Goal: Information Seeking & Learning: Compare options

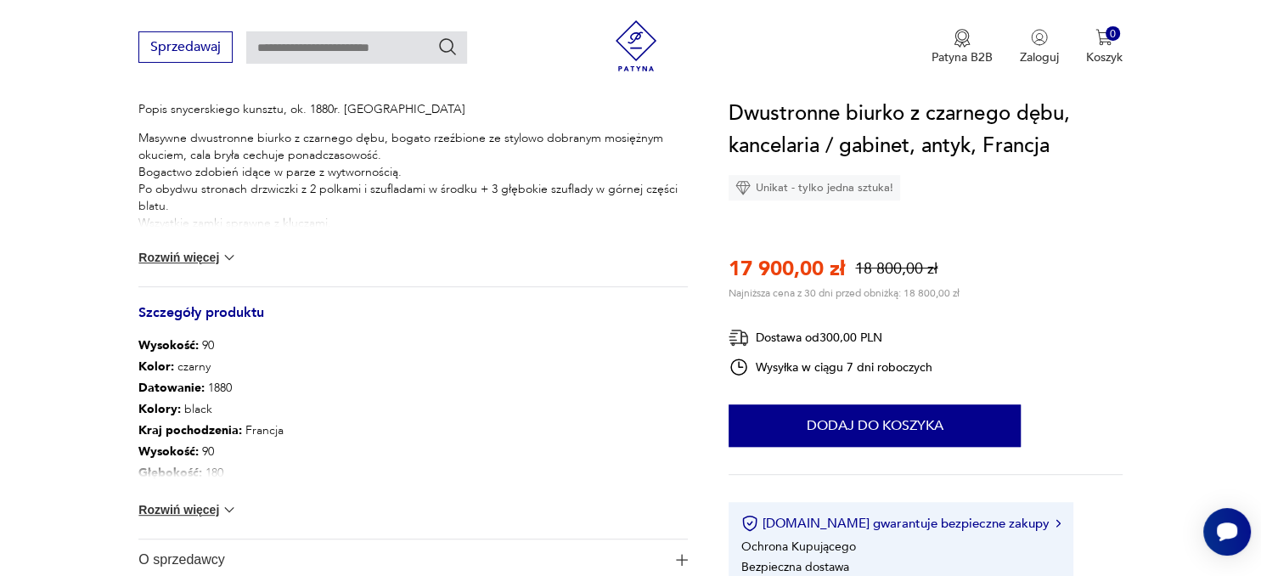
scroll to position [807, 0]
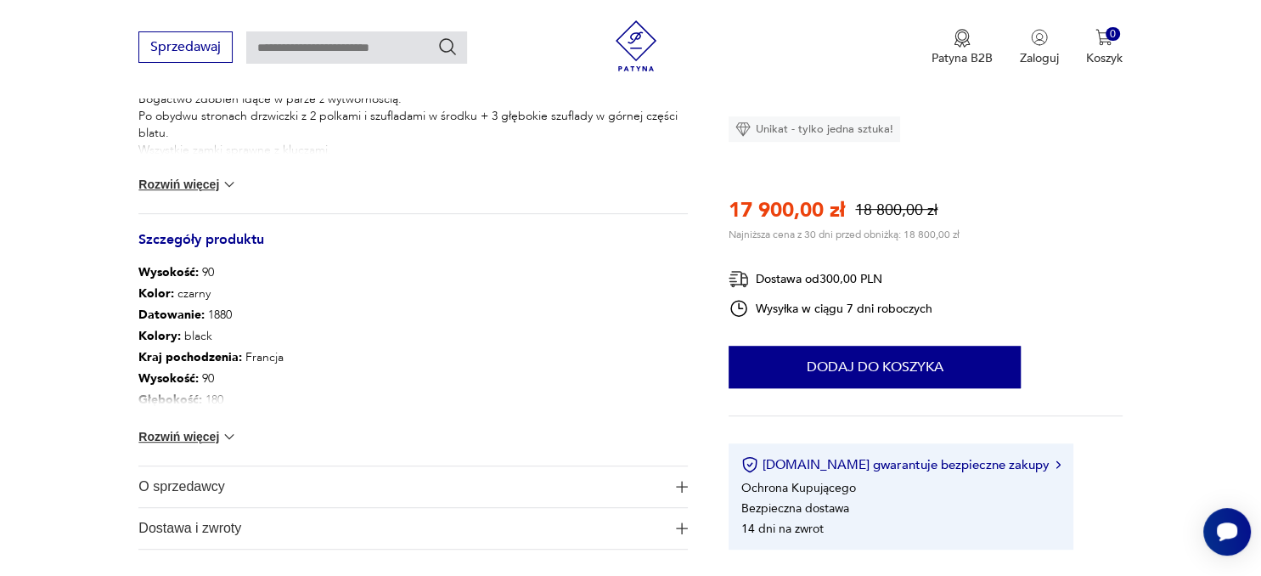
click at [195, 433] on button "Rozwiń więcej" at bounding box center [187, 436] width 98 height 17
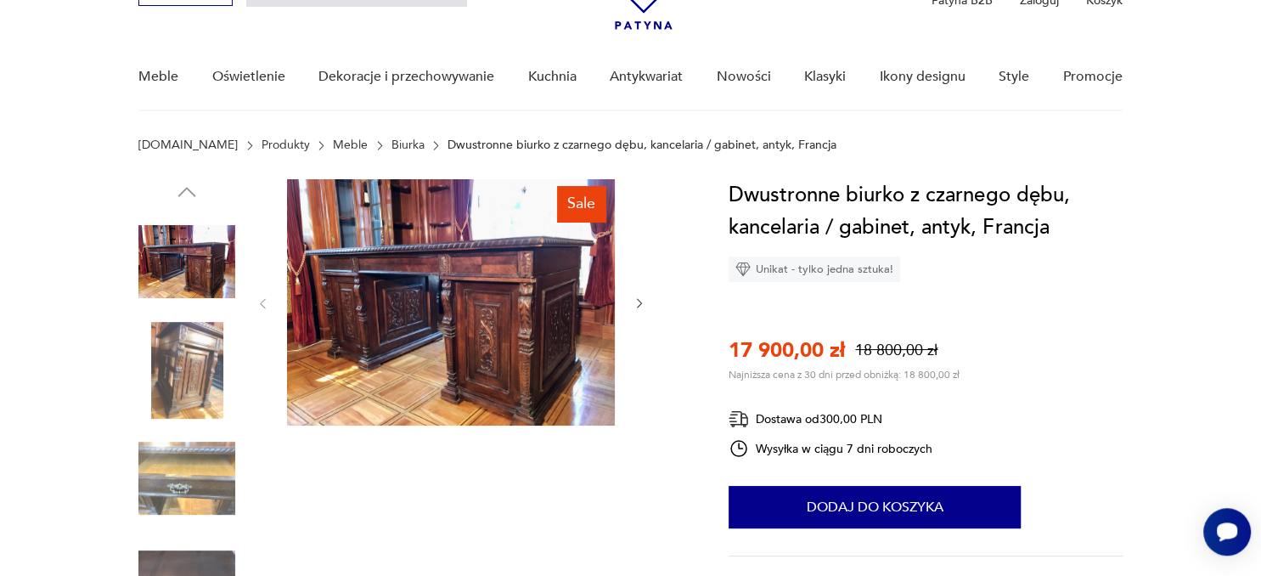
scroll to position [0, 0]
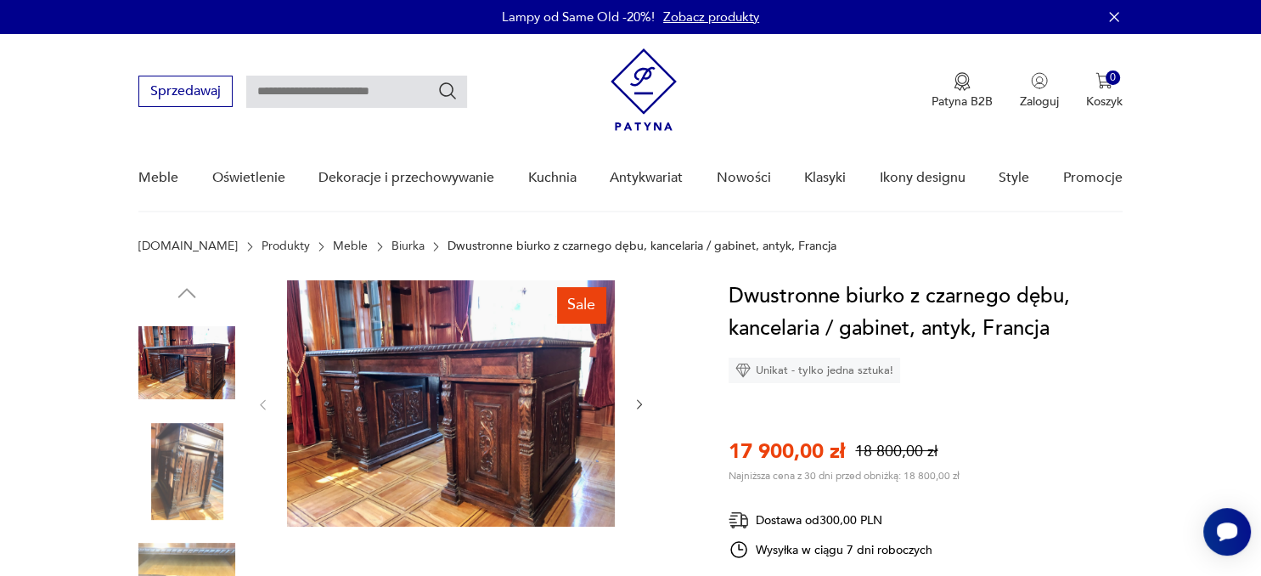
click at [426, 450] on img at bounding box center [451, 403] width 328 height 246
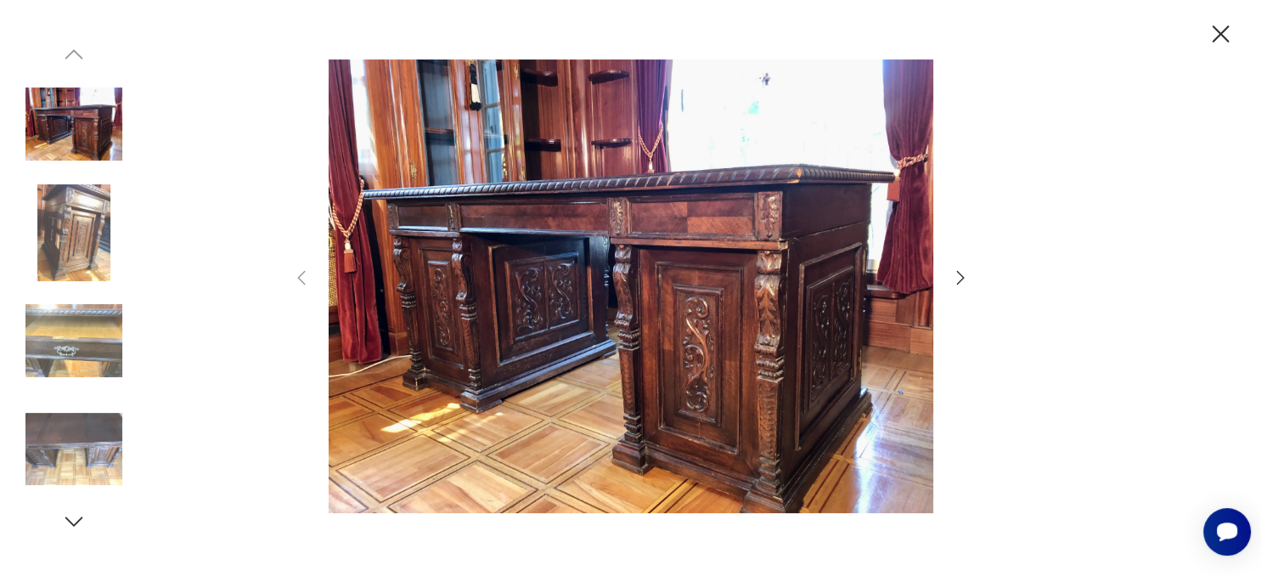
click at [955, 274] on icon "button" at bounding box center [960, 277] width 20 height 20
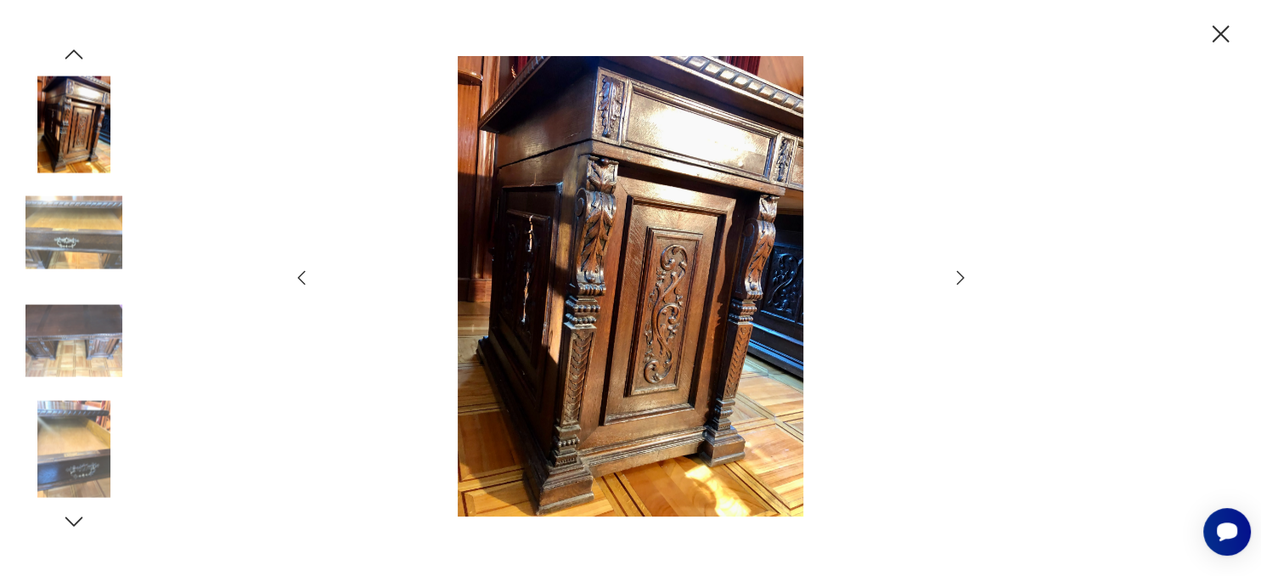
click at [955, 274] on icon "button" at bounding box center [960, 277] width 20 height 20
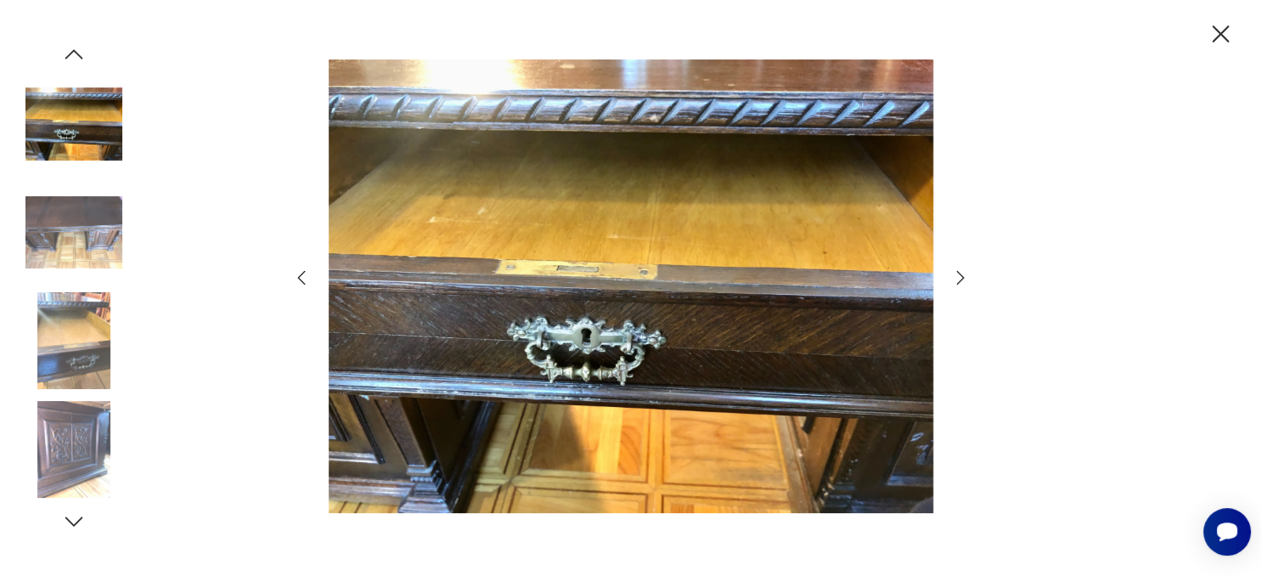
click at [955, 274] on icon "button" at bounding box center [960, 277] width 20 height 20
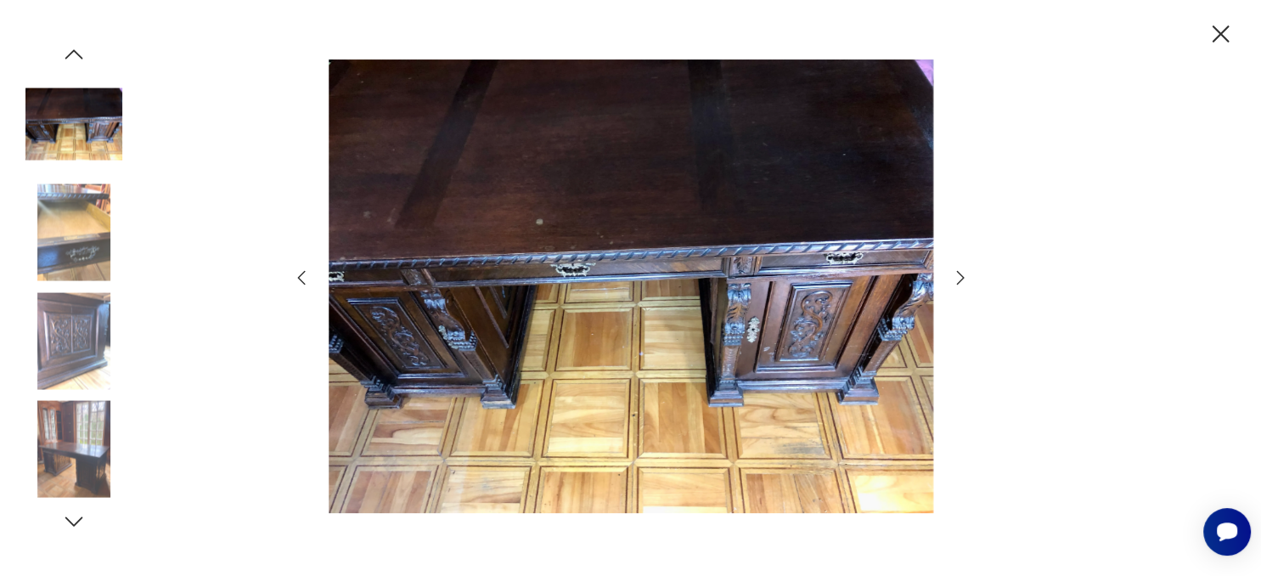
click at [955, 274] on icon "button" at bounding box center [960, 277] width 20 height 20
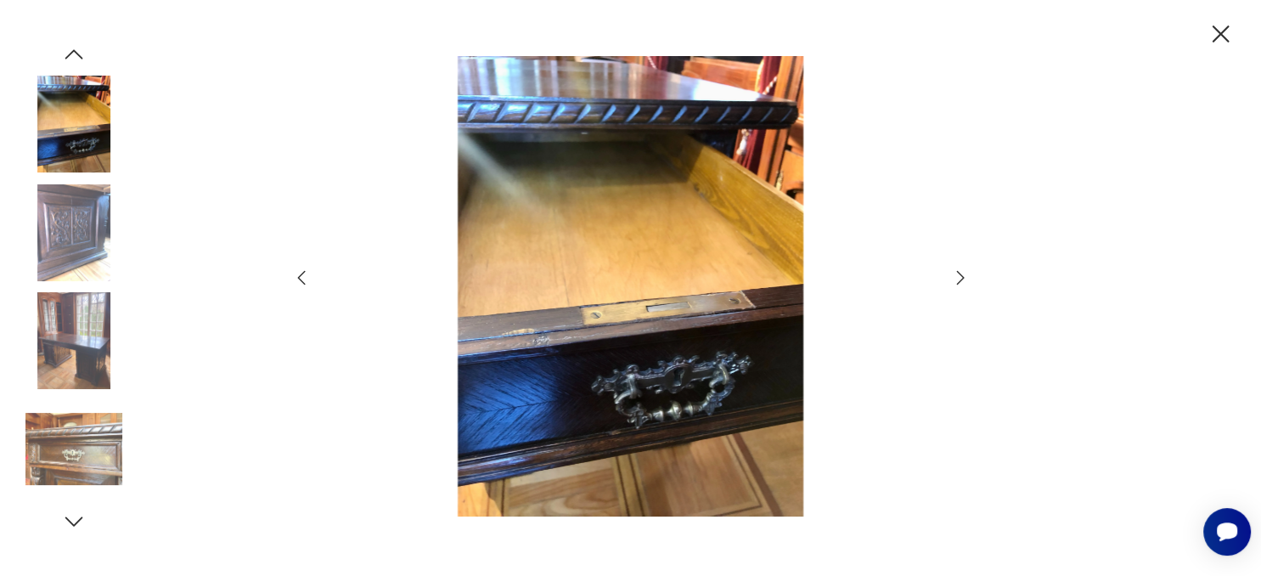
click at [955, 274] on icon "button" at bounding box center [960, 277] width 20 height 20
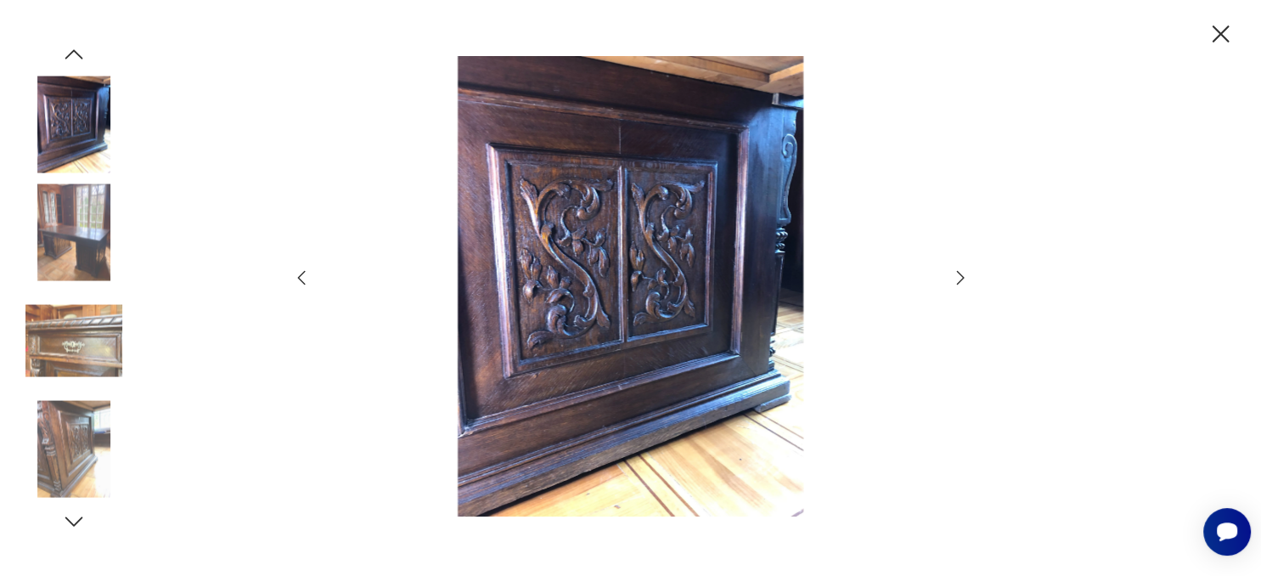
click at [955, 274] on icon "button" at bounding box center [960, 277] width 20 height 20
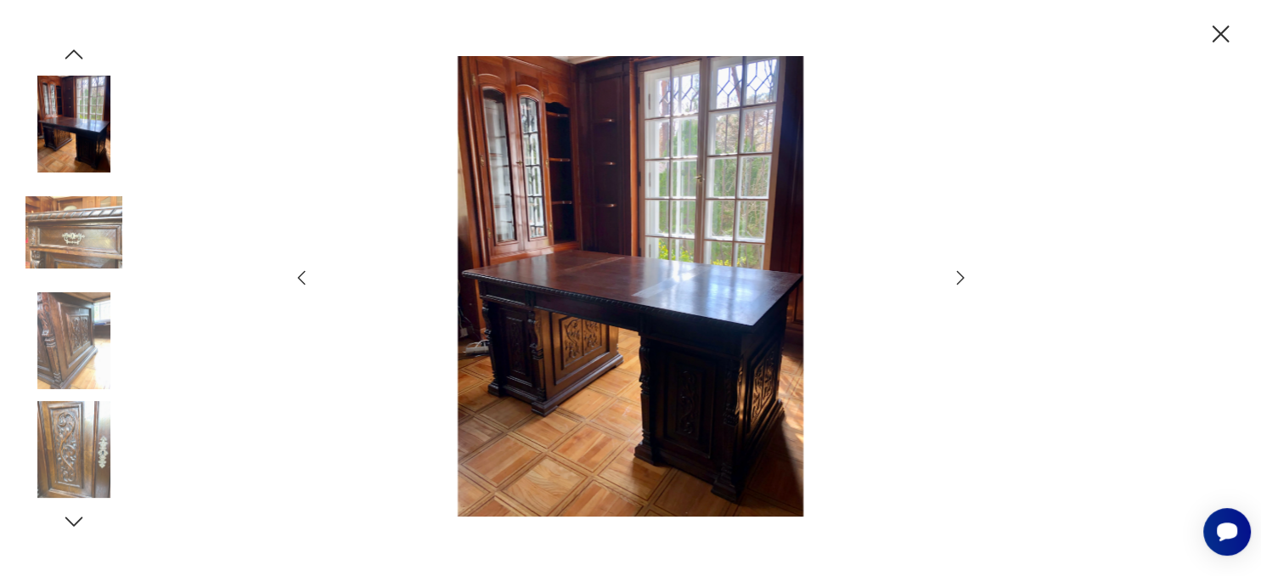
click at [955, 274] on icon "button" at bounding box center [960, 277] width 20 height 20
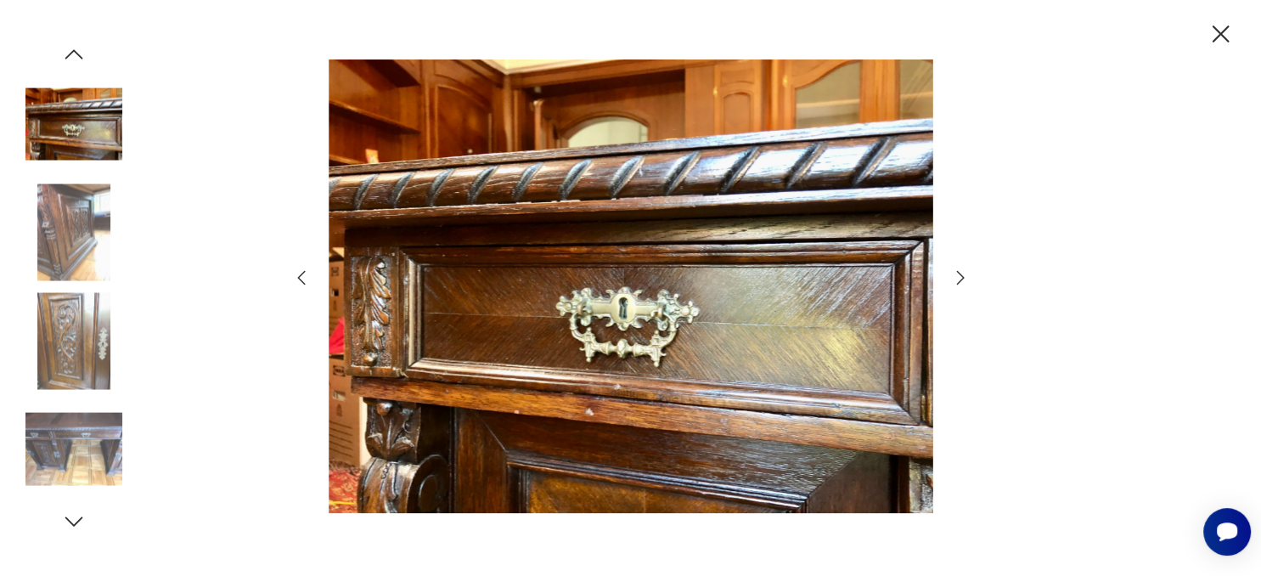
click at [955, 274] on icon "button" at bounding box center [960, 277] width 20 height 20
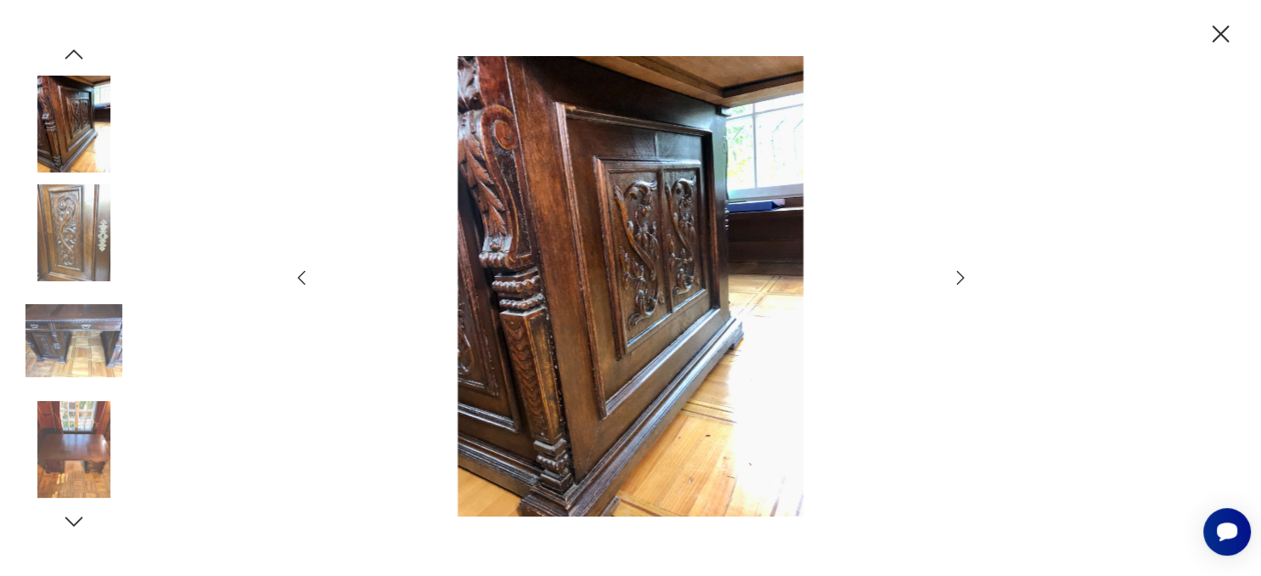
click at [955, 274] on icon "button" at bounding box center [960, 277] width 20 height 20
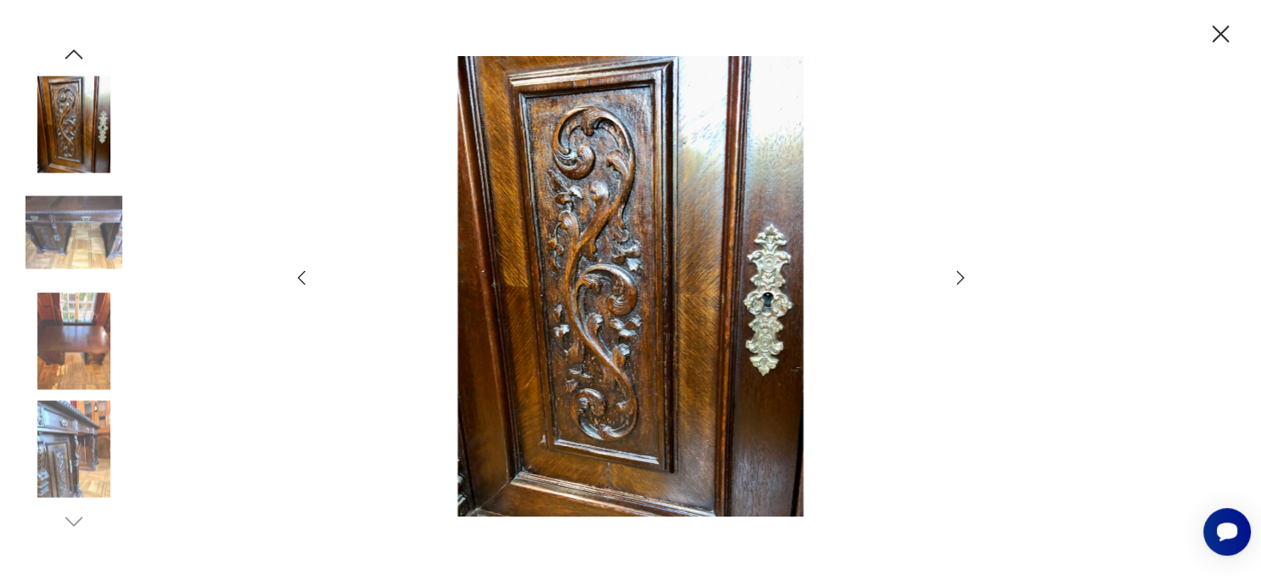
click at [955, 274] on icon "button" at bounding box center [960, 277] width 20 height 20
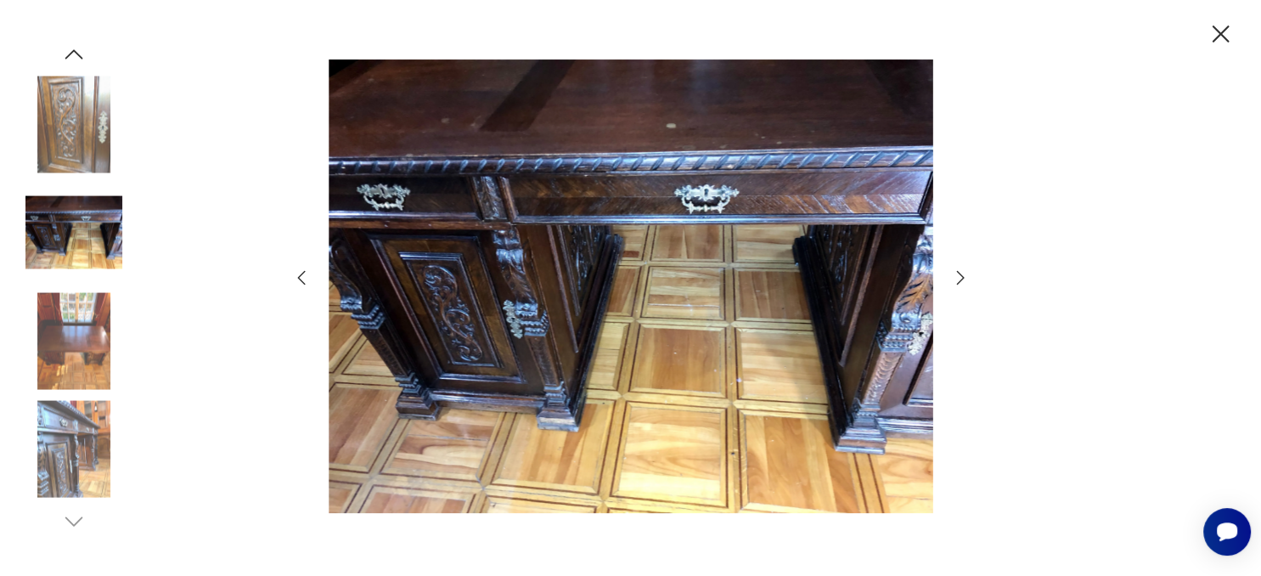
click at [955, 274] on icon "button" at bounding box center [960, 277] width 20 height 20
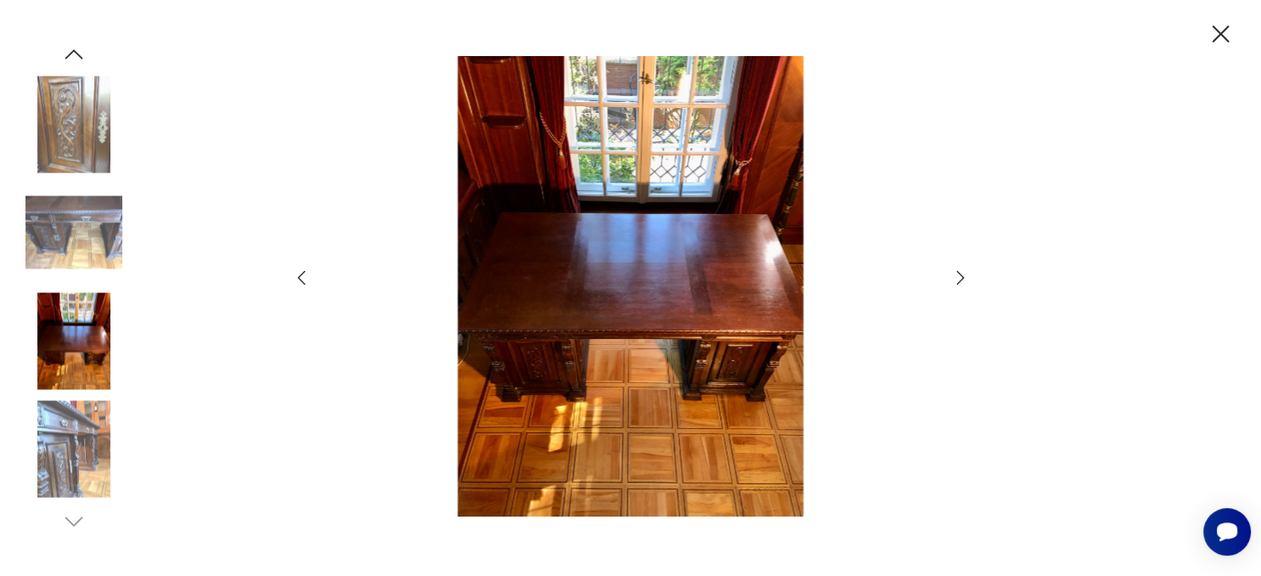
click at [1221, 25] on icon "button" at bounding box center [1221, 35] width 30 height 30
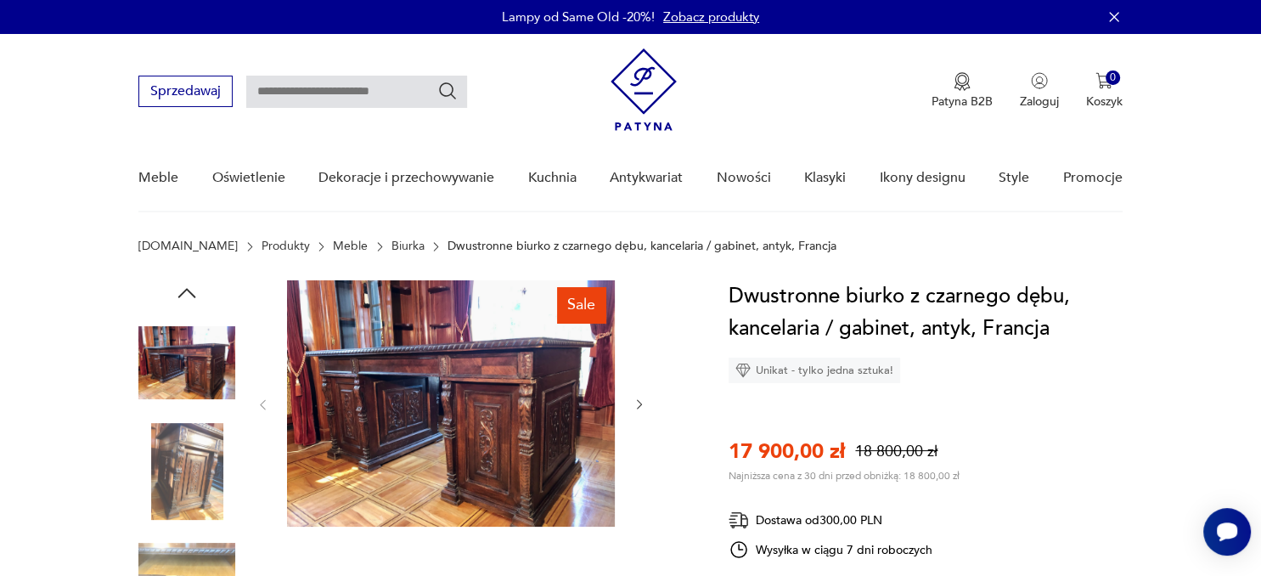
click at [391, 247] on link "Biurka" at bounding box center [407, 246] width 33 height 14
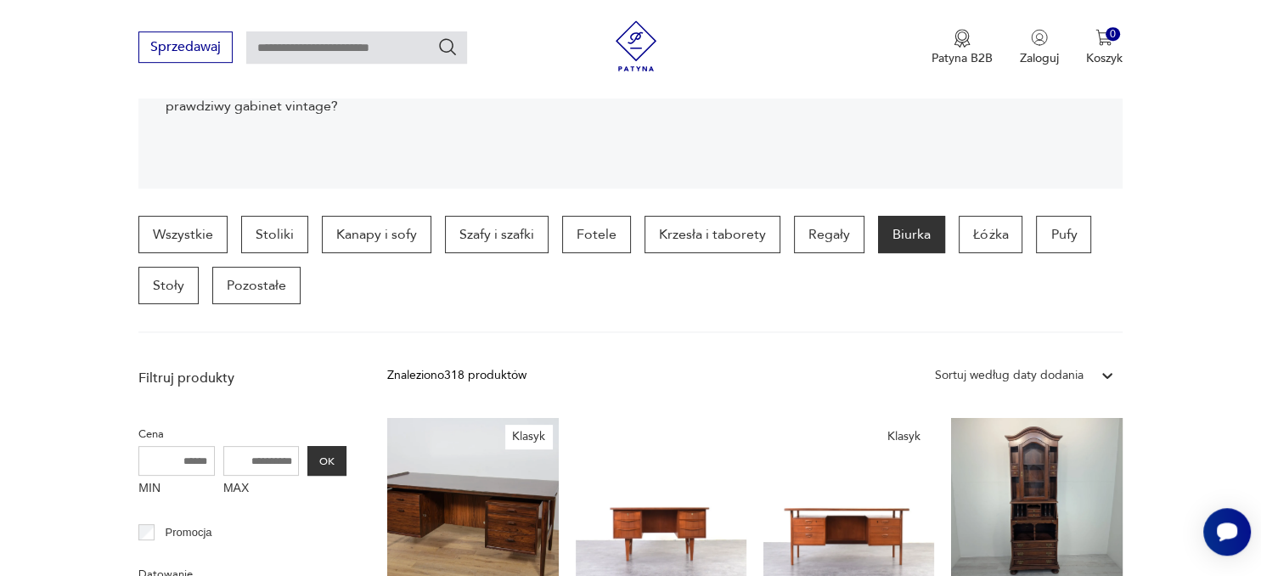
scroll to position [358, 0]
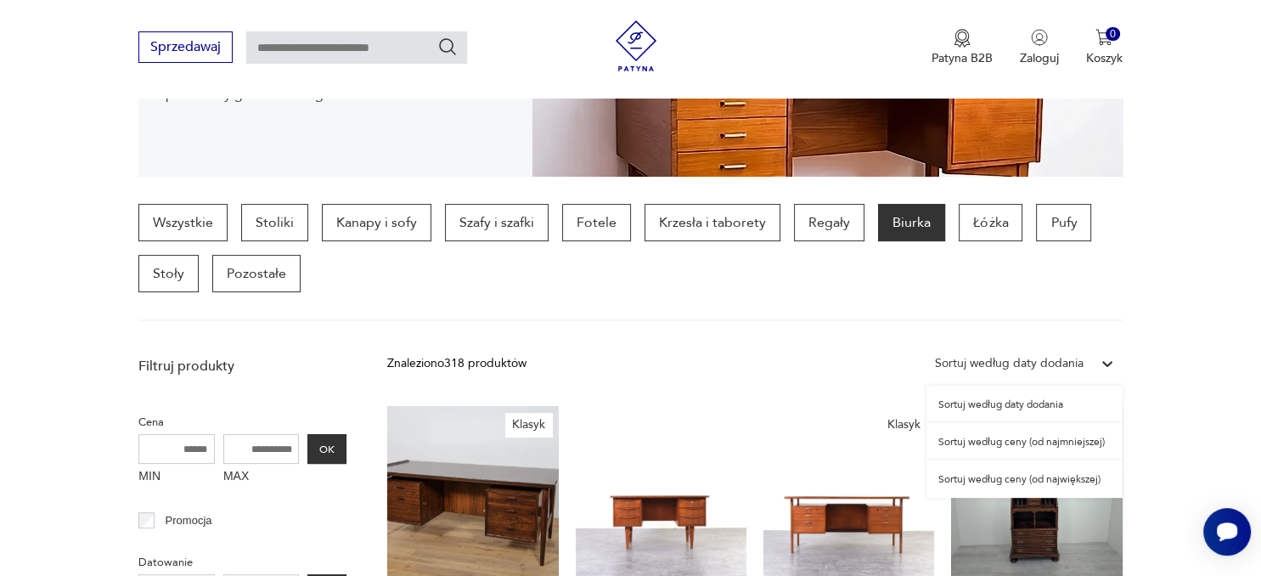
click at [1104, 361] on icon at bounding box center [1107, 364] width 10 height 6
click at [1030, 481] on div "Sortuj według ceny (od największej)" at bounding box center [1024, 478] width 196 height 37
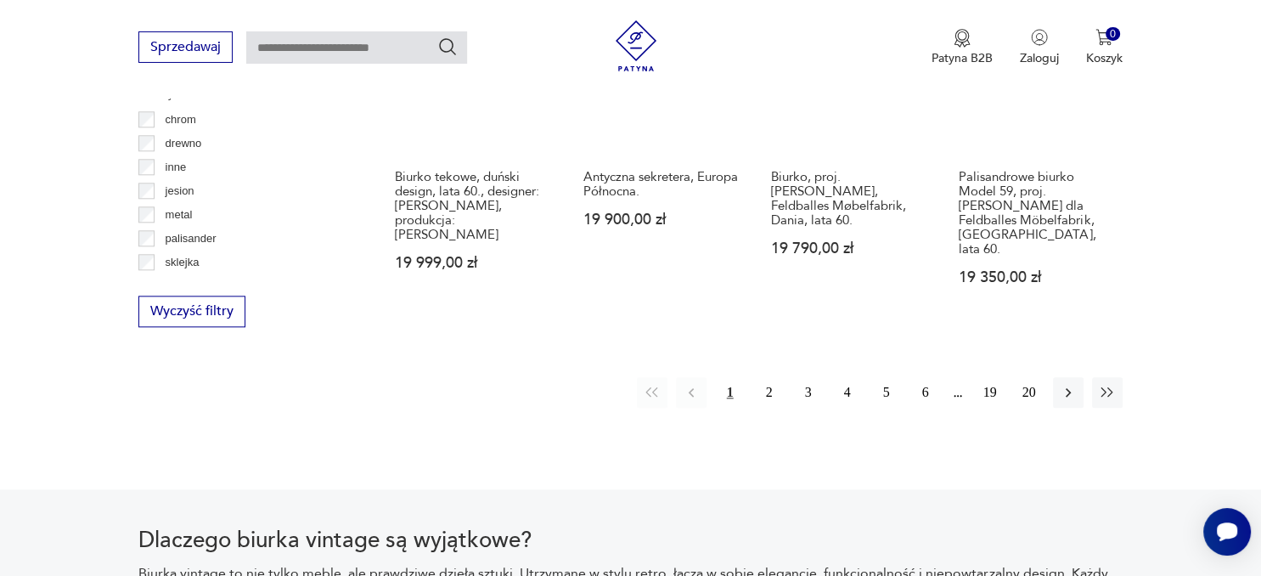
scroll to position [1794, 0]
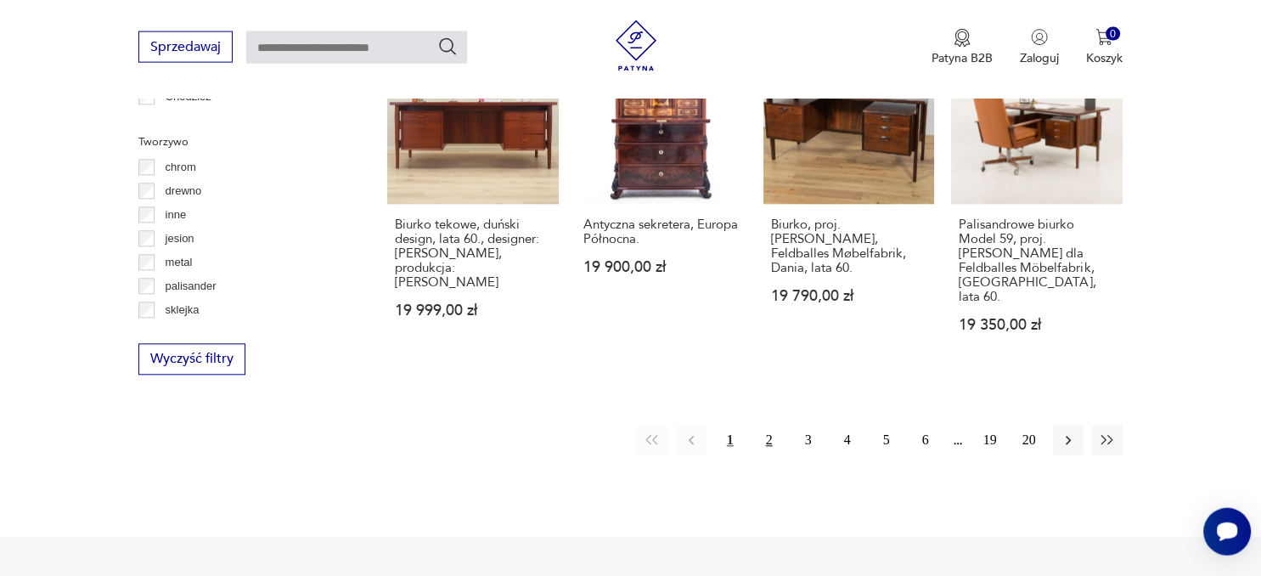
click at [772, 425] on button "2" at bounding box center [769, 440] width 31 height 31
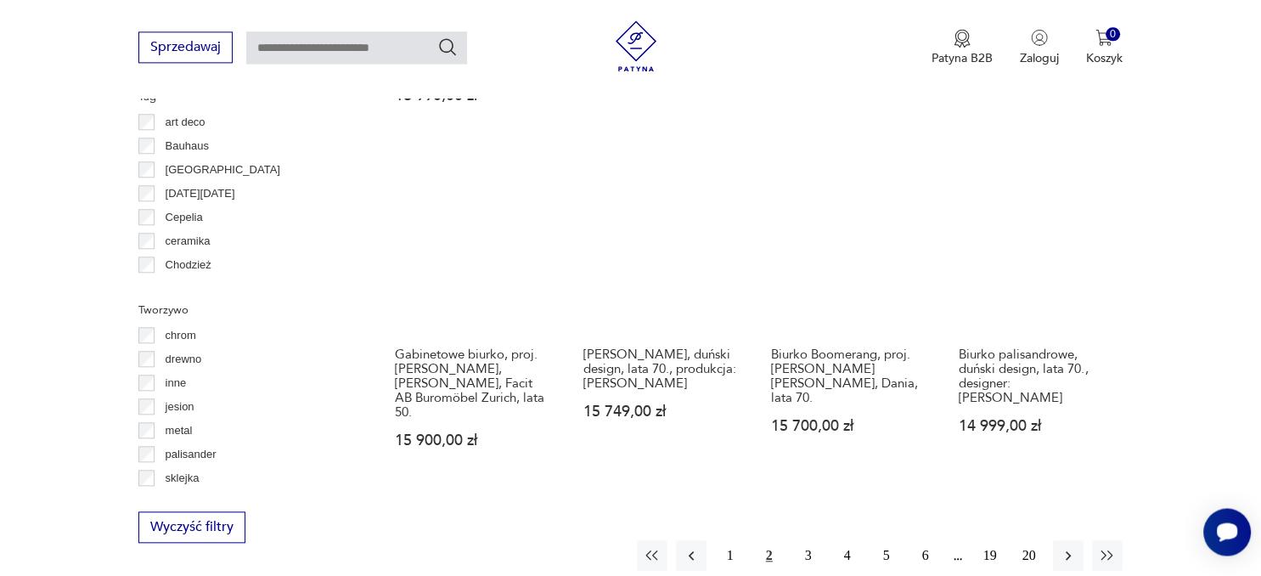
scroll to position [1615, 0]
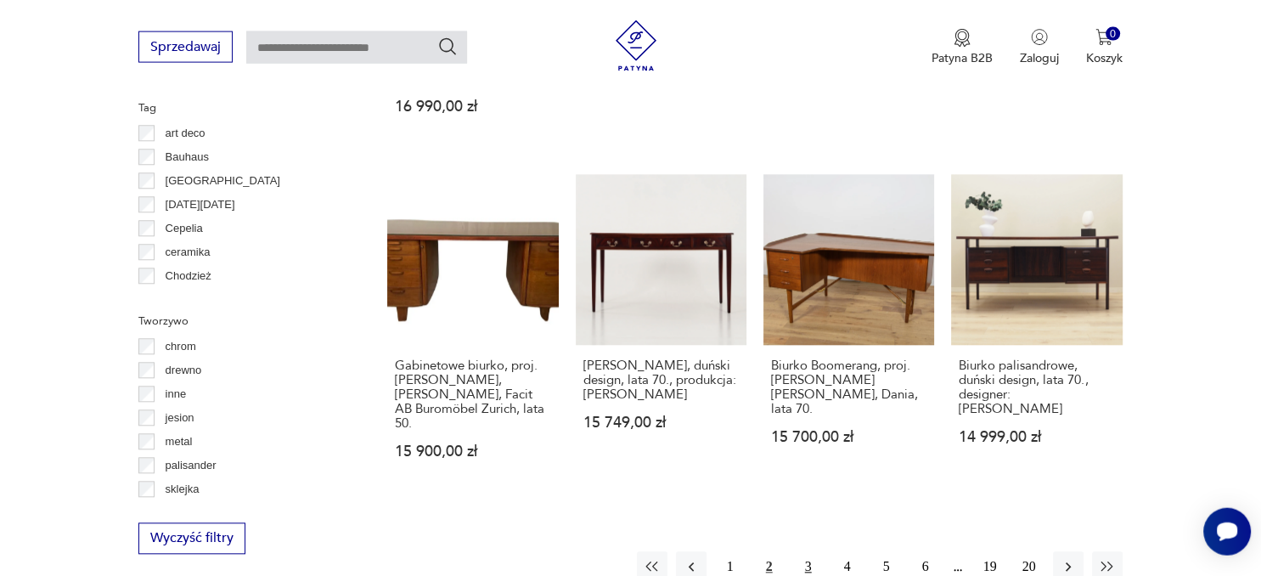
click at [807, 552] on button "3" at bounding box center [808, 567] width 31 height 31
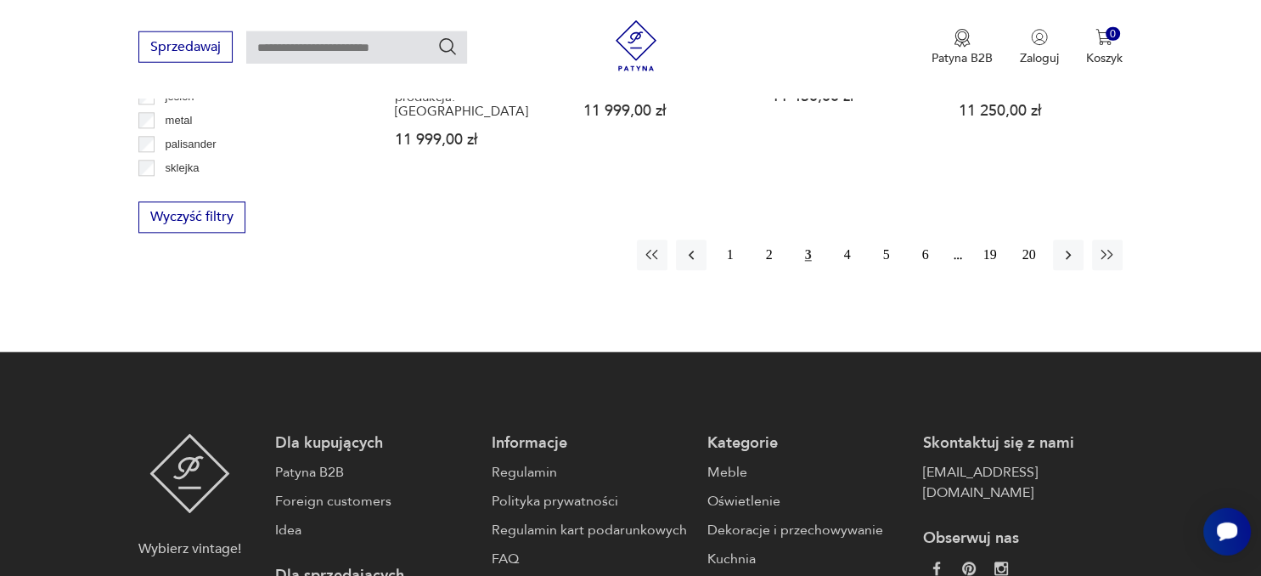
scroll to position [1974, 0]
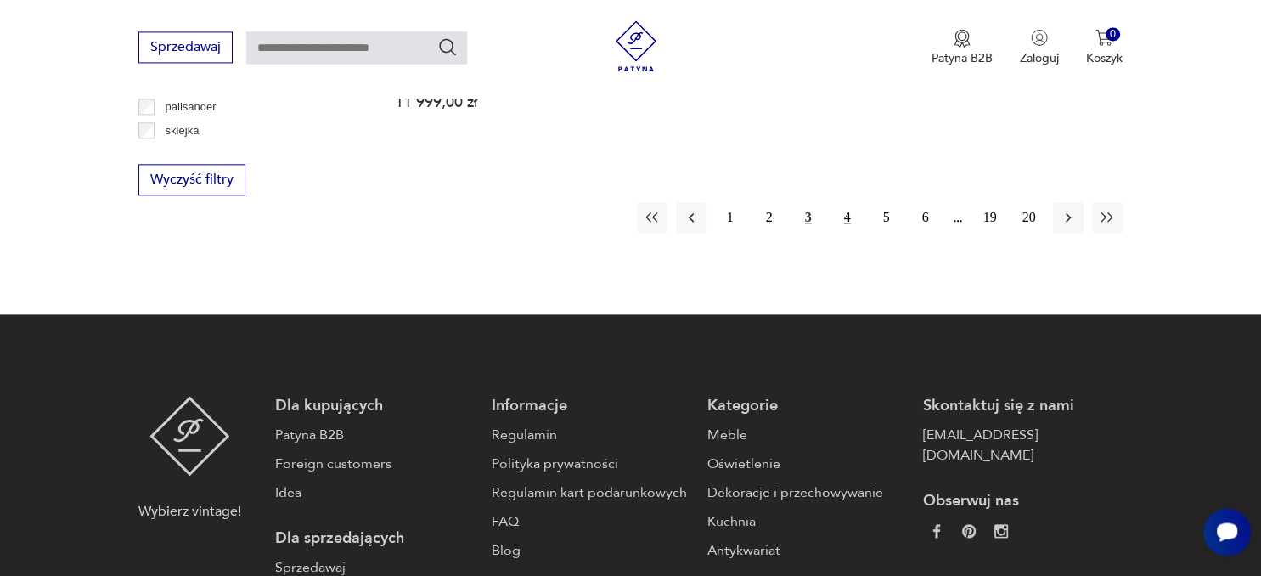
click at [846, 202] on button "4" at bounding box center [847, 217] width 31 height 31
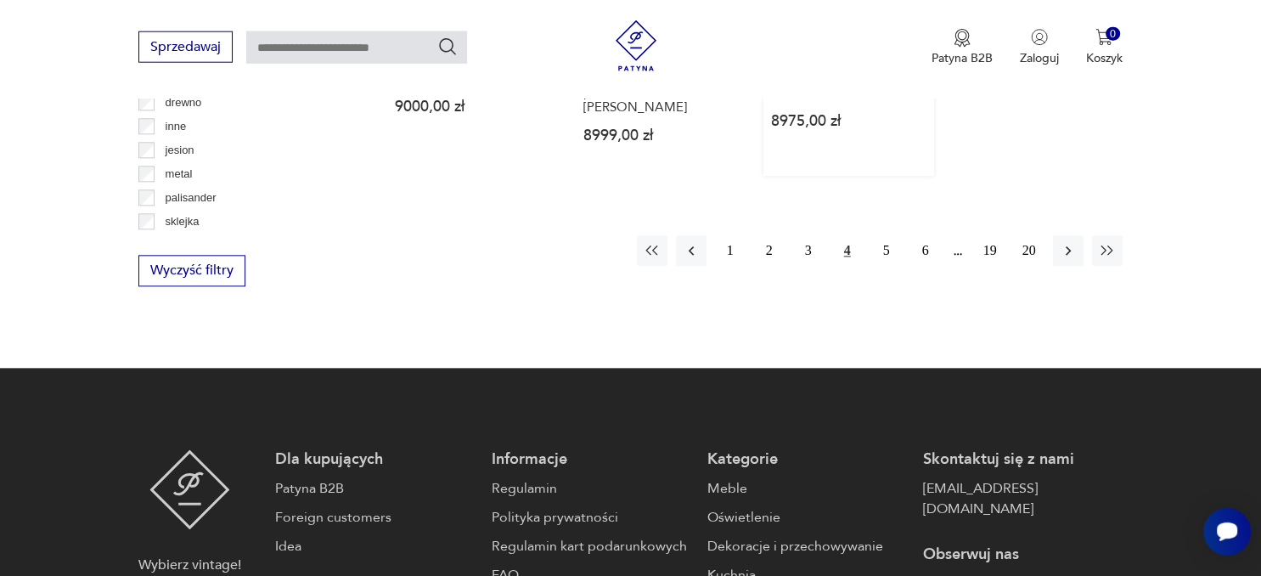
scroll to position [1885, 0]
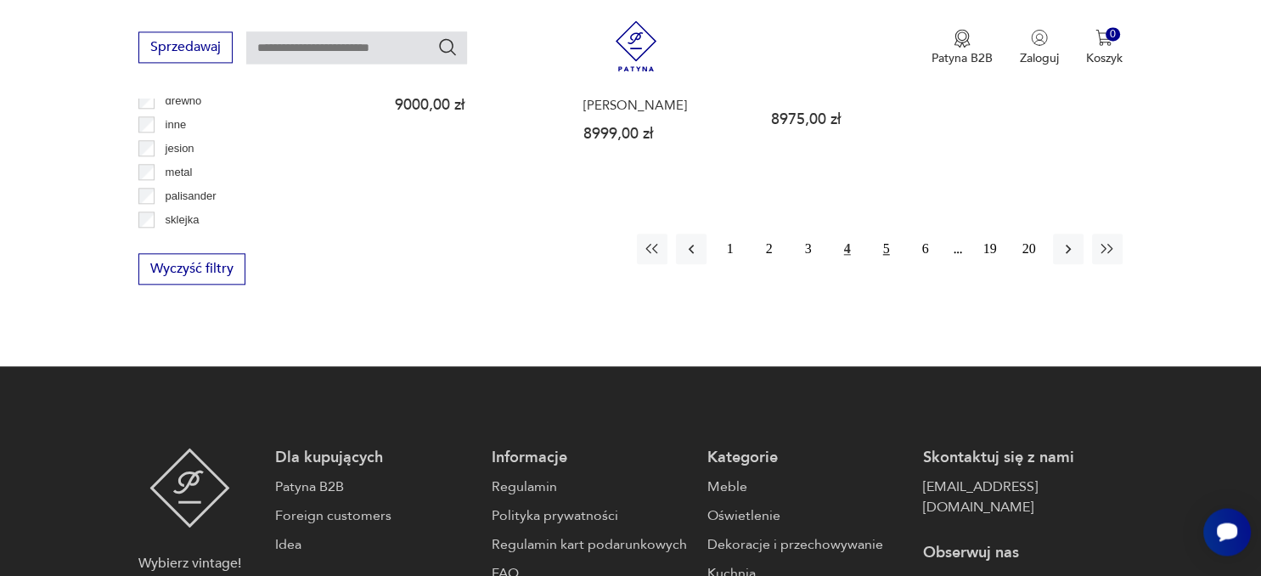
click at [883, 233] on button "5" at bounding box center [886, 248] width 31 height 31
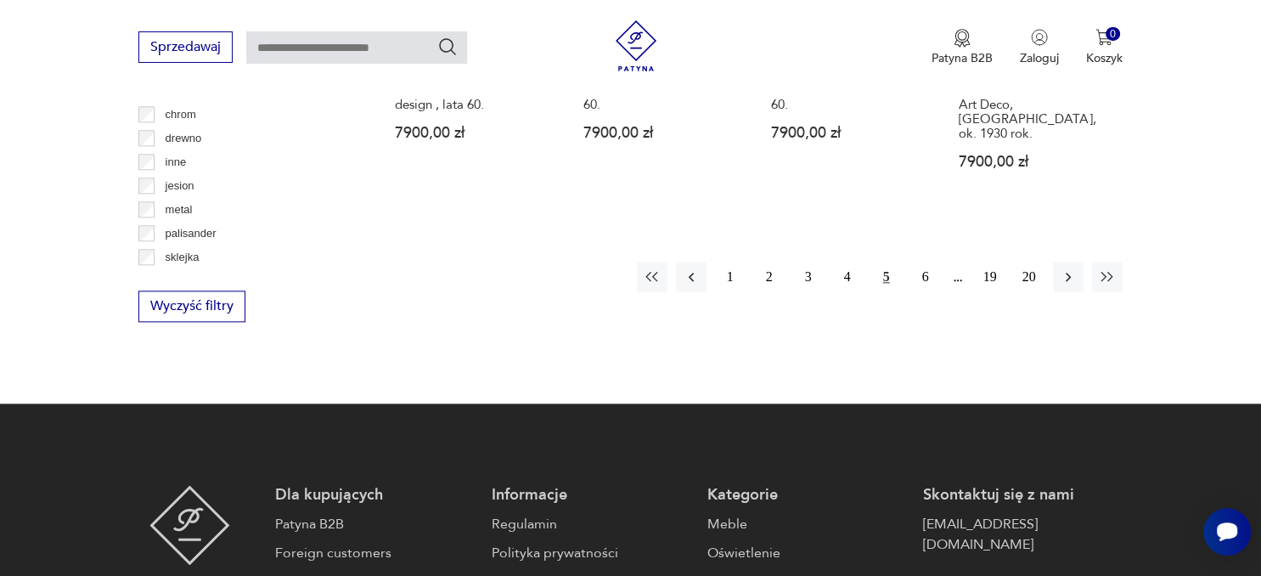
scroll to position [1885, 0]
